Goal: Task Accomplishment & Management: Manage account settings

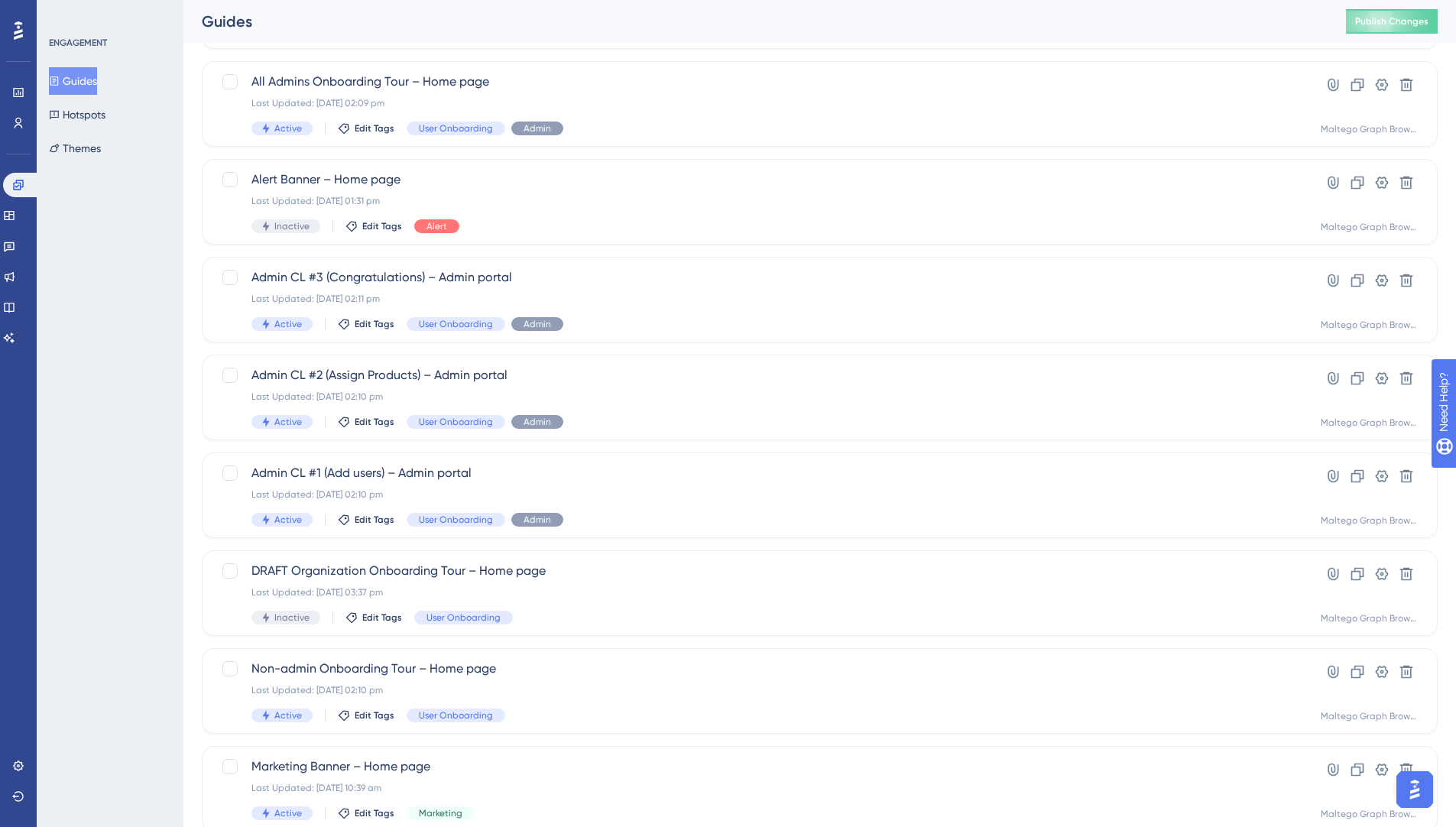
scroll to position [359, 0]
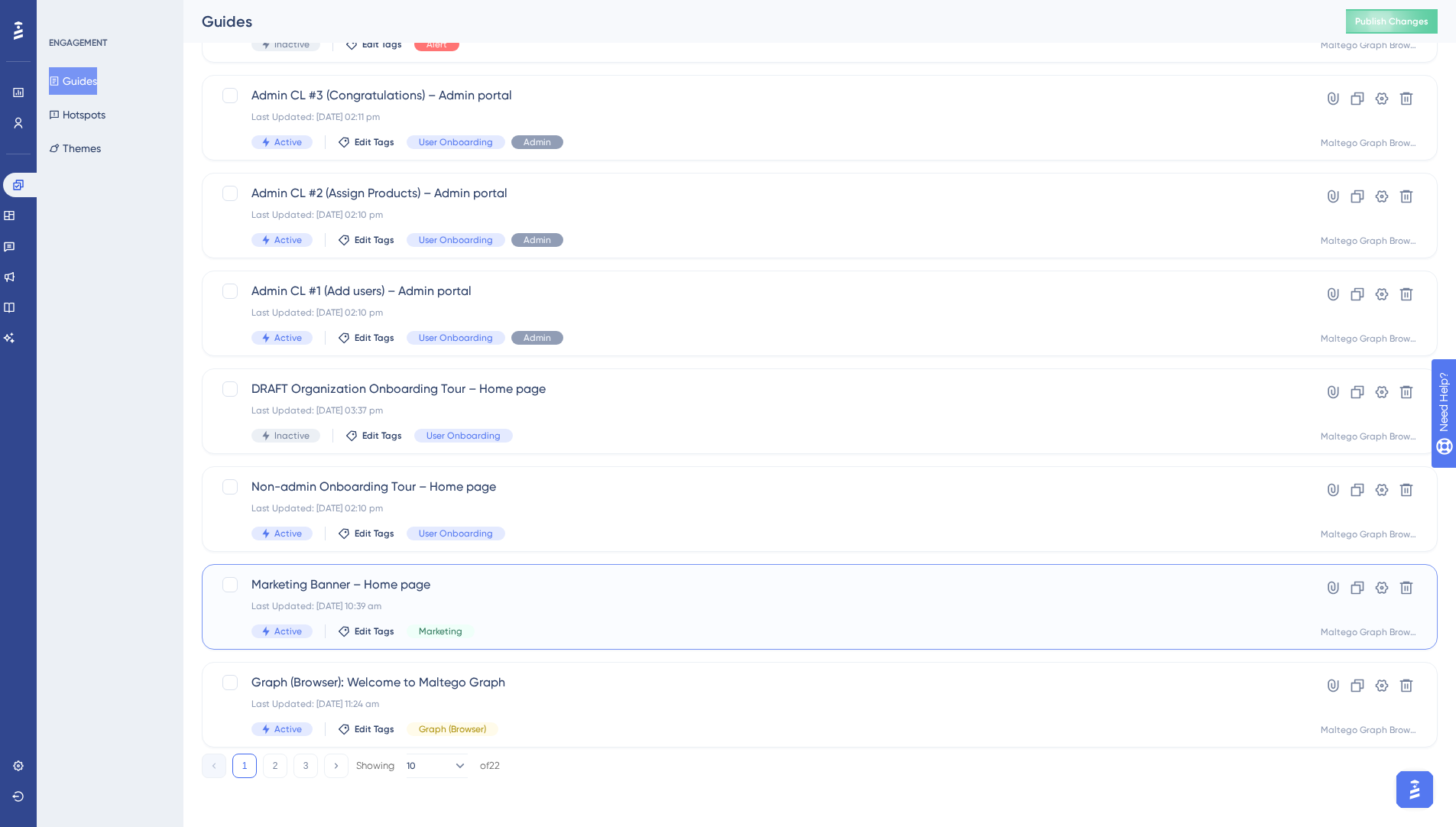
click at [593, 603] on div "Last Updated: [DATE] 10:39 am" at bounding box center [758, 606] width 1014 height 12
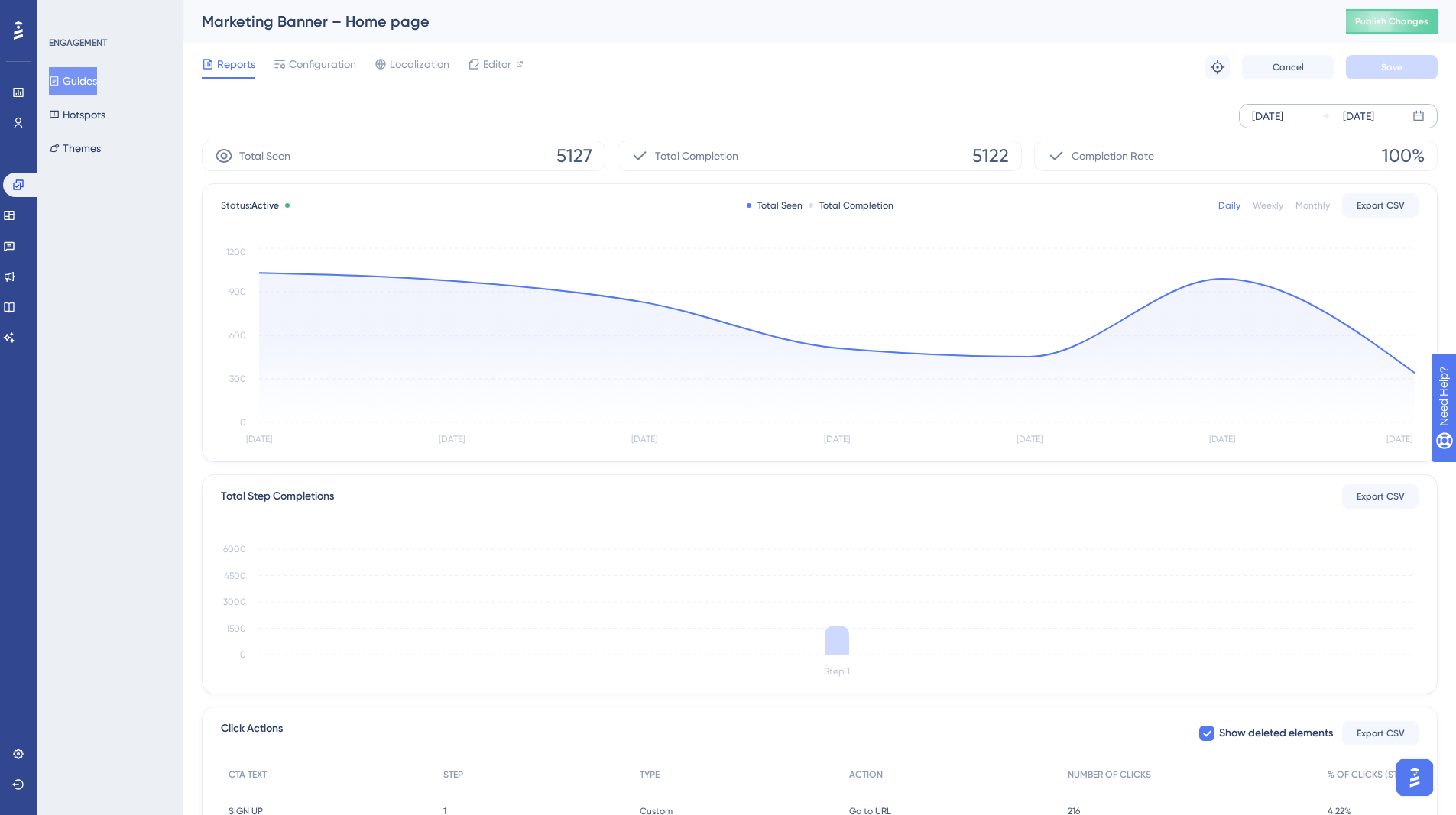
click at [1283, 118] on div "[DATE]" at bounding box center [1267, 115] width 31 height 18
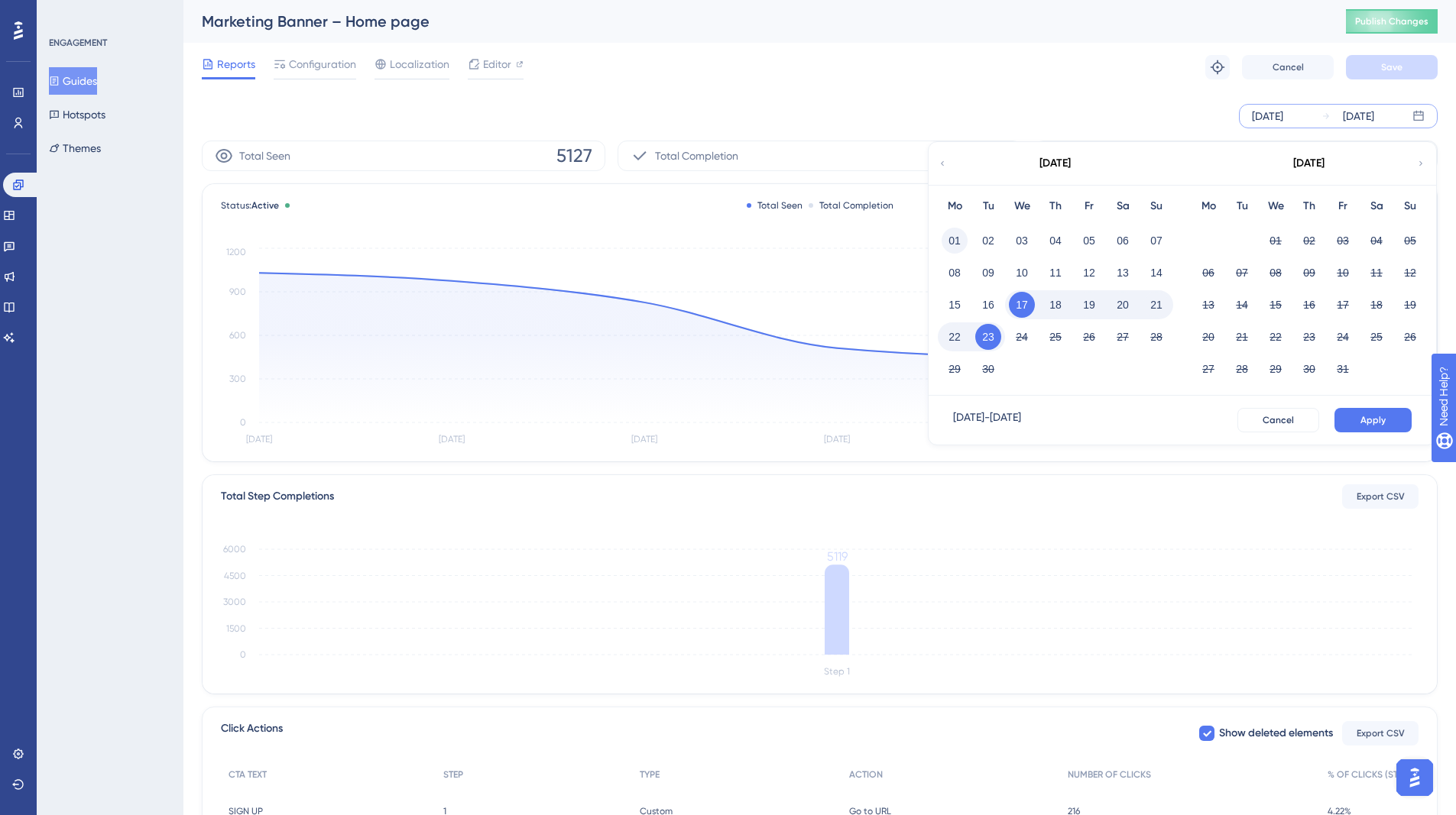
click at [956, 235] on button "01" at bounding box center [954, 240] width 26 height 26
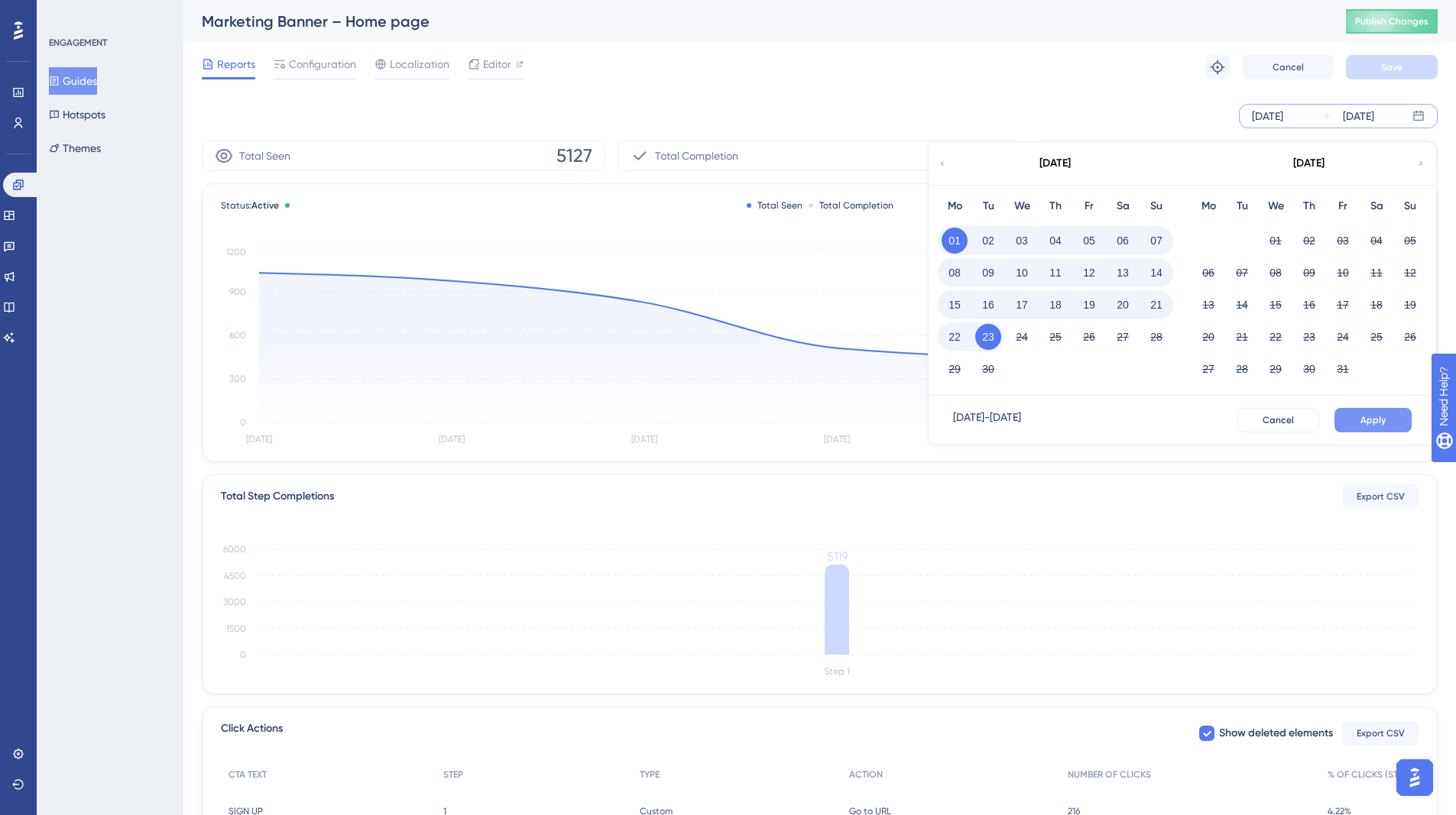
click at [1376, 422] on span "Apply" at bounding box center [1372, 420] width 25 height 12
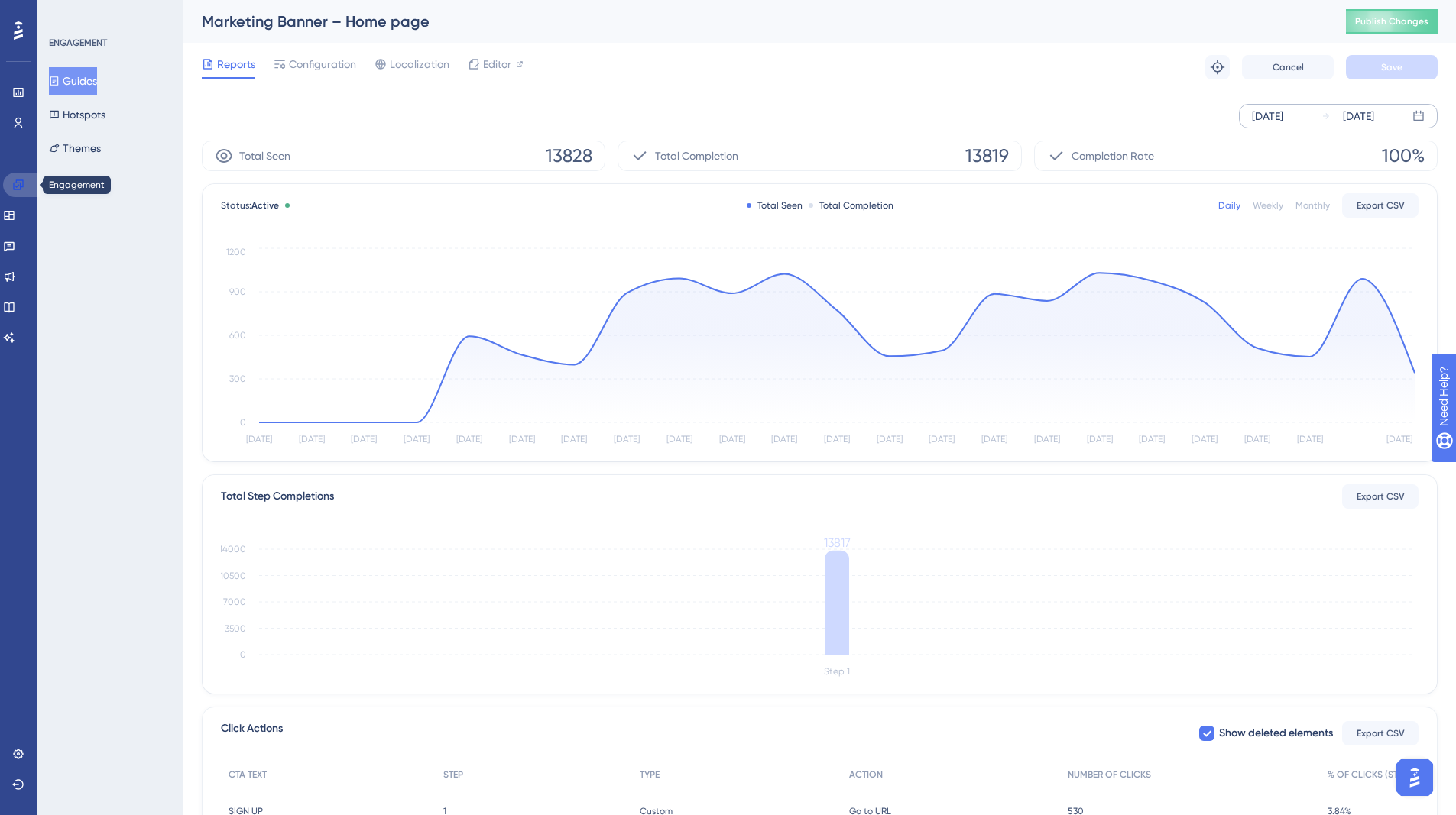
click at [22, 185] on icon at bounding box center [18, 185] width 12 height 12
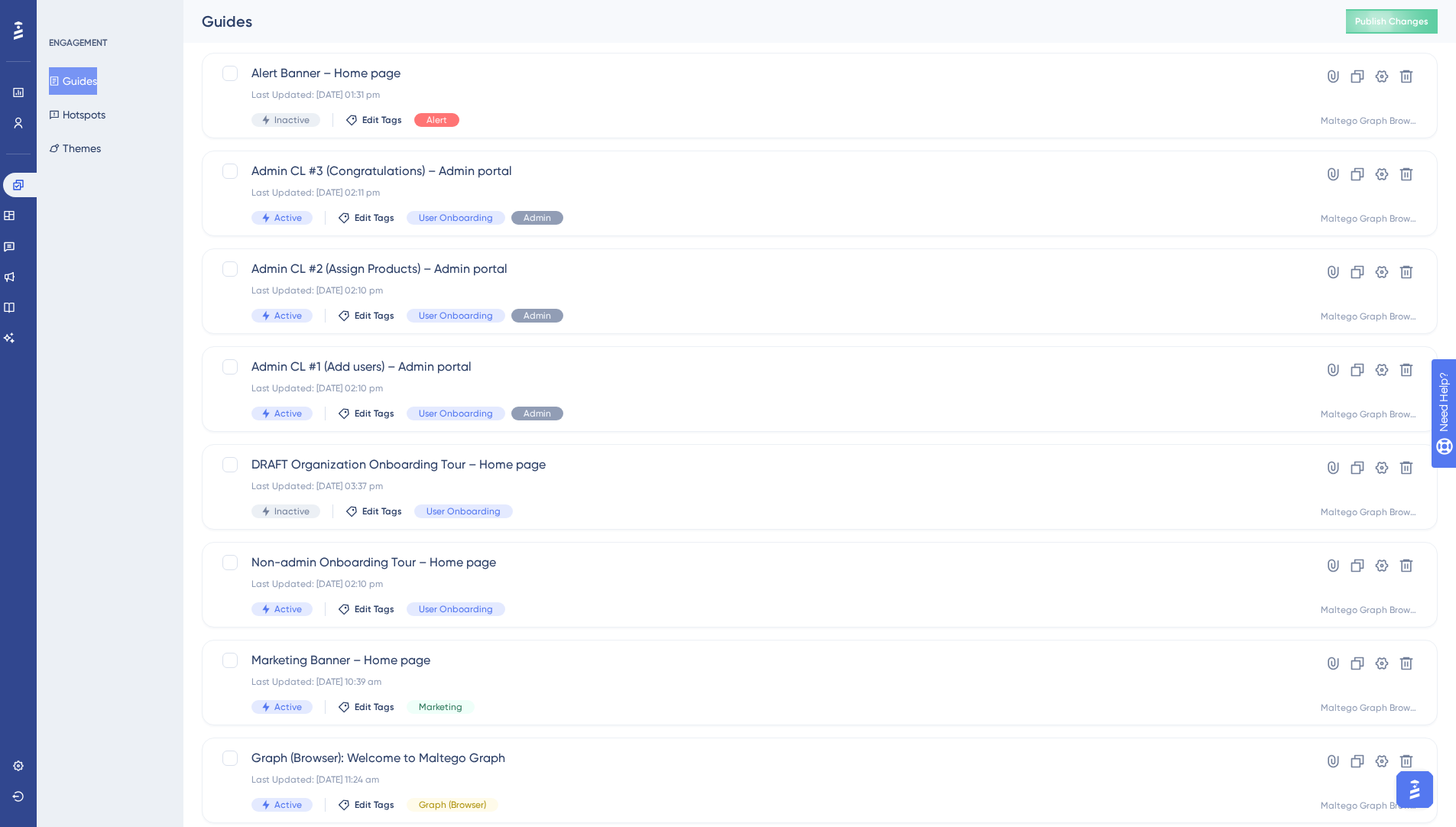
scroll to position [359, 0]
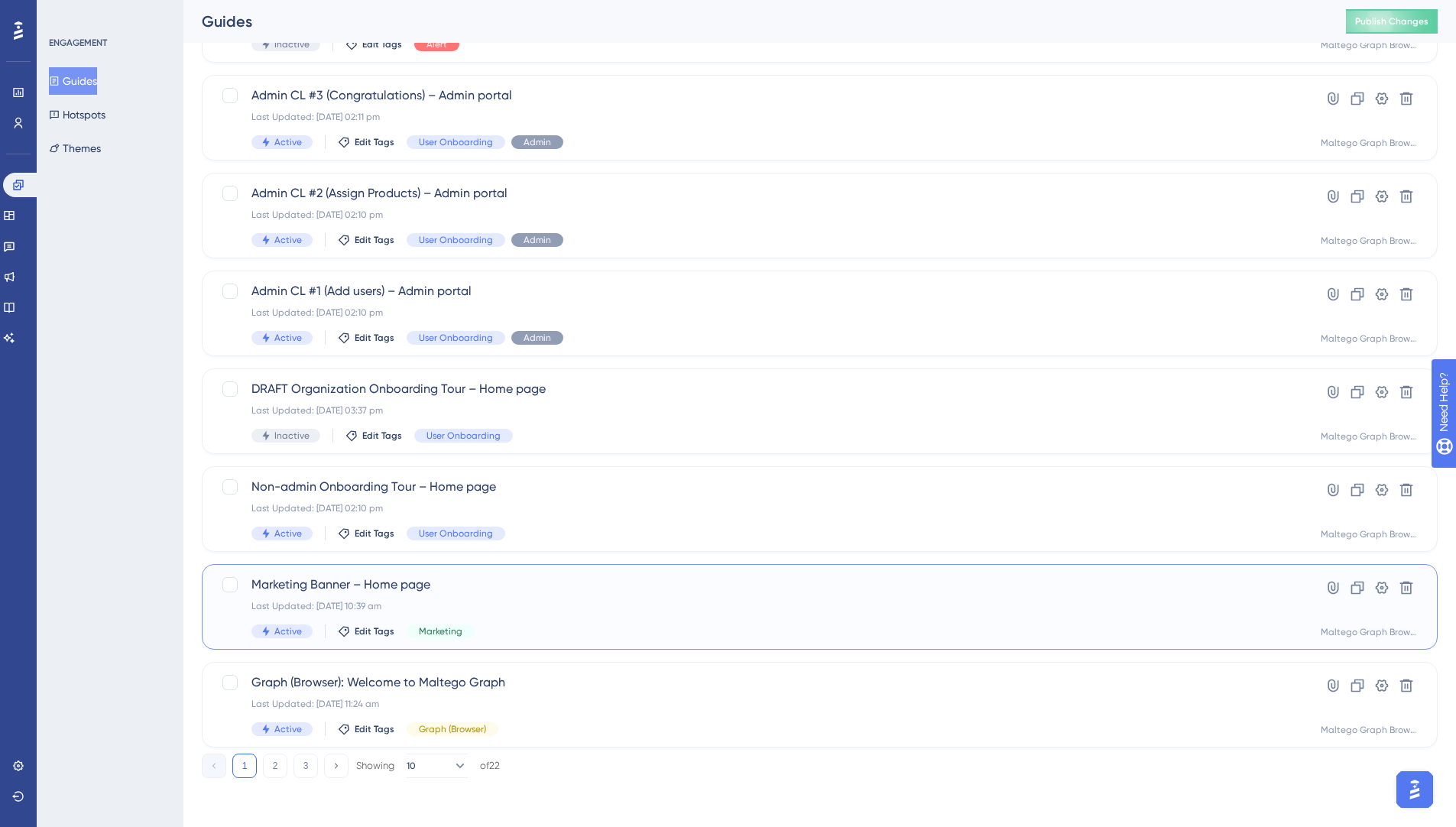
click at [581, 608] on div "Last Updated: [DATE] 10:39 am" at bounding box center [758, 606] width 1014 height 12
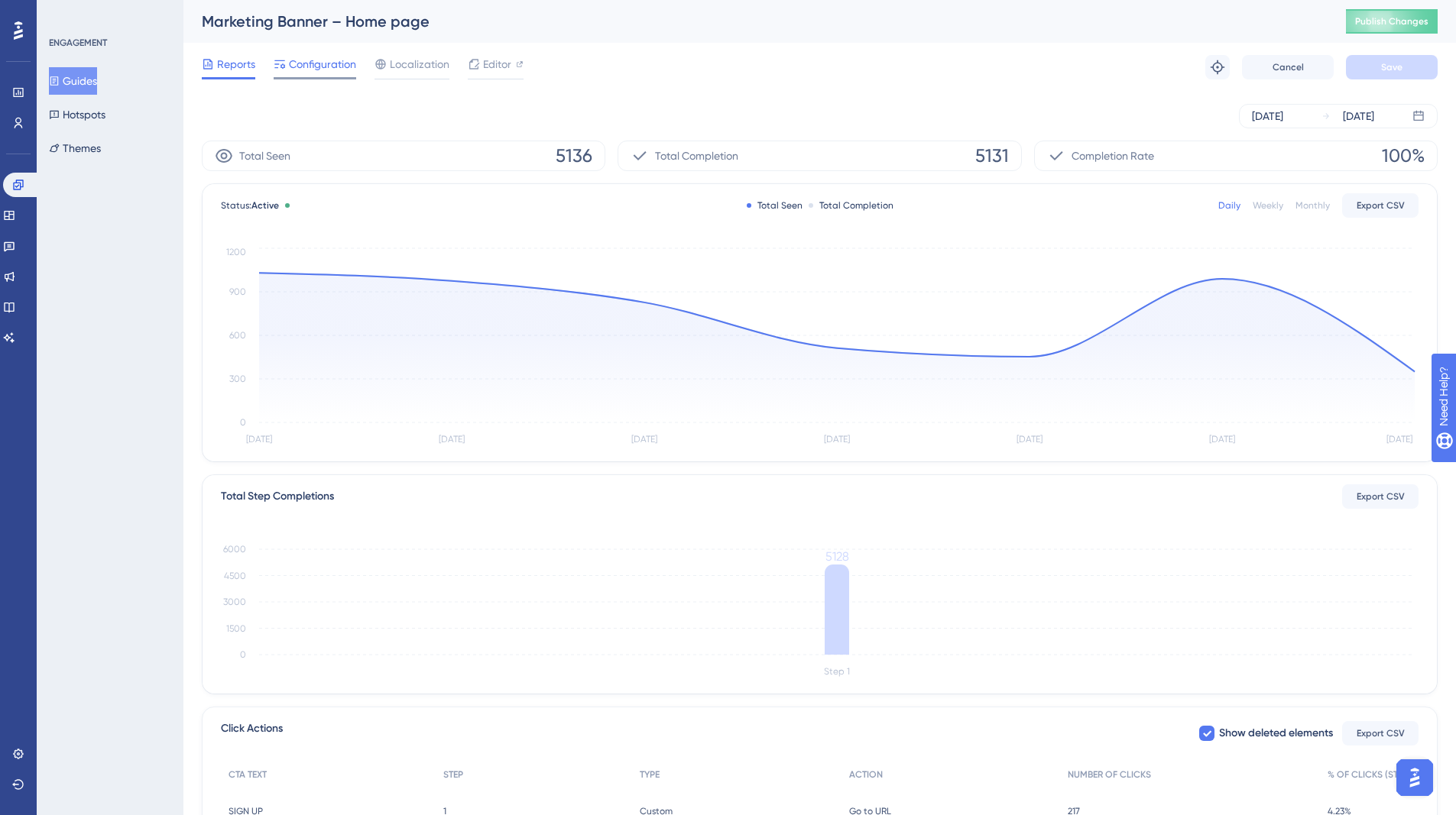
click at [325, 68] on span "Configuration" at bounding box center [322, 64] width 68 height 18
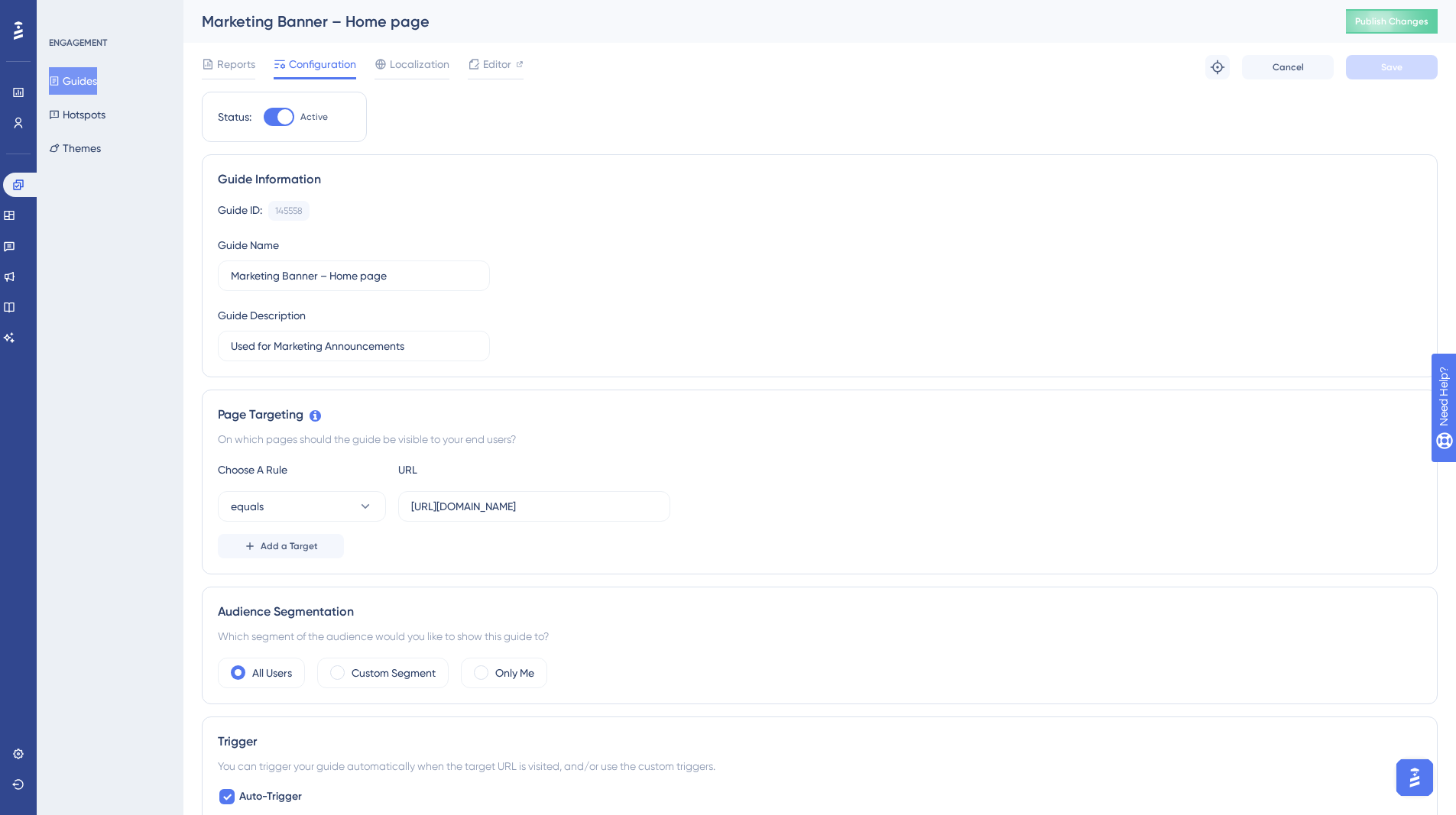
click at [274, 111] on div at bounding box center [279, 116] width 30 height 18
click at [264, 117] on input "Active" at bounding box center [263, 117] width 1 height 1
checkbox input "false"
click at [1386, 78] on button "Save" at bounding box center [1391, 68] width 91 height 25
click at [1397, 29] on button "Publish Changes" at bounding box center [1391, 22] width 91 height 25
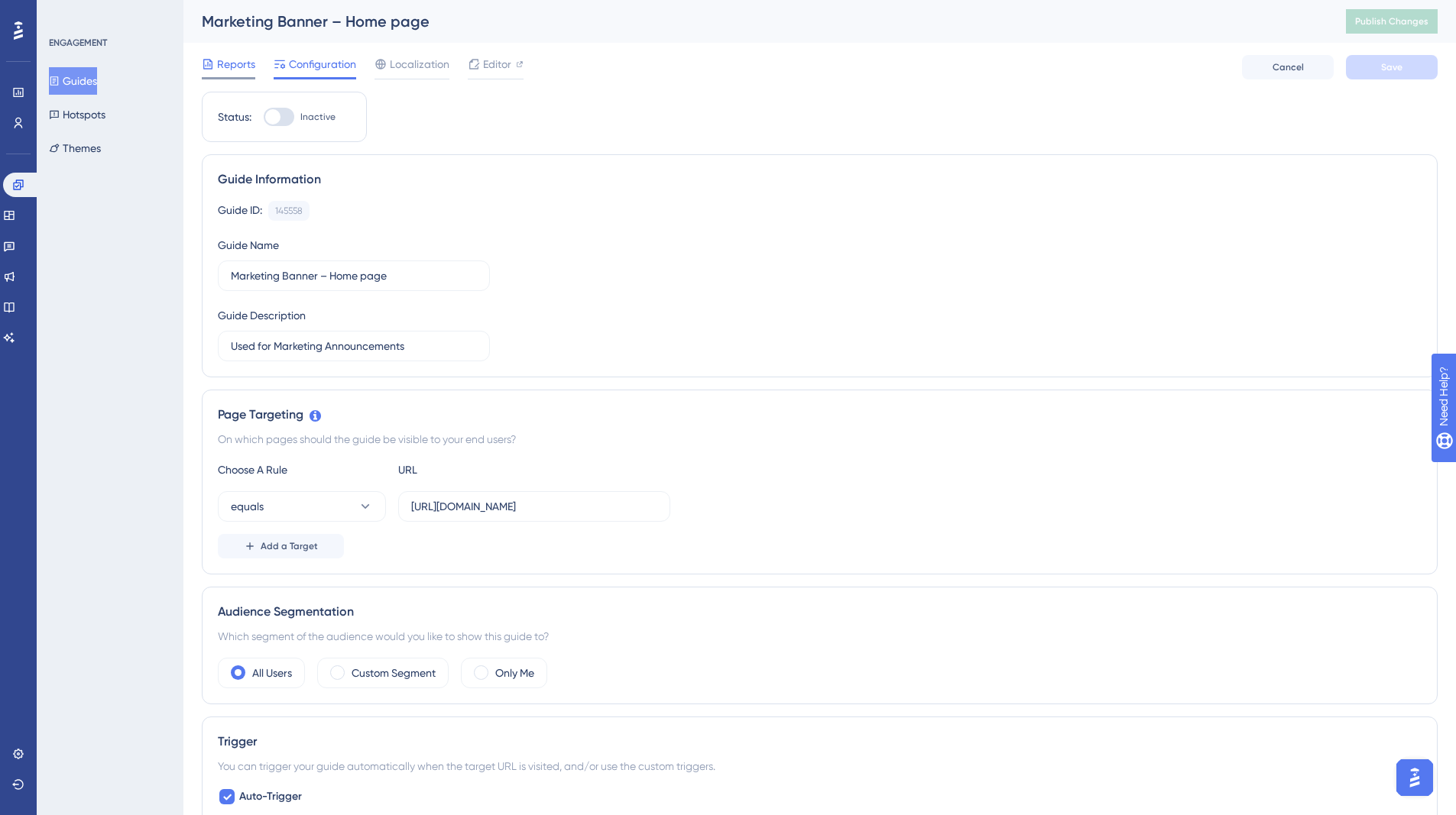
click at [238, 65] on span "Reports" at bounding box center [236, 64] width 38 height 18
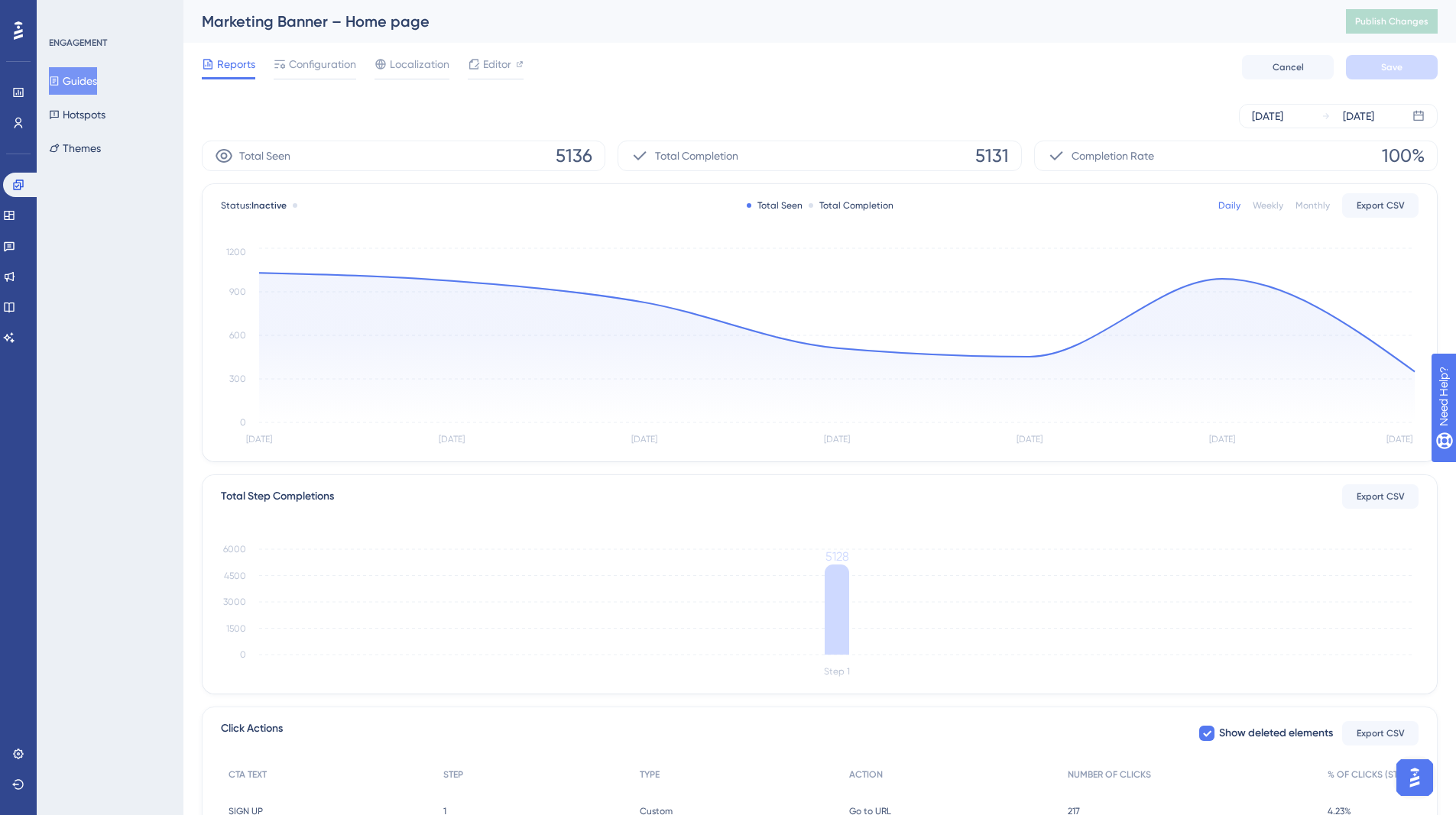
click at [72, 75] on button "Guides" at bounding box center [72, 81] width 49 height 28
